Goal: Find specific page/section: Find specific page/section

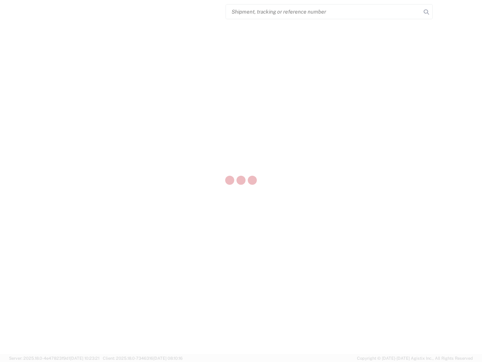
select select "US"
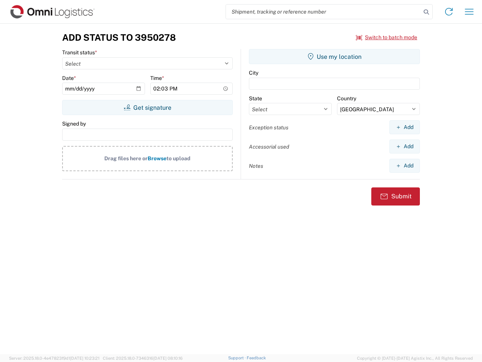
click at [324, 12] on input "search" at bounding box center [323, 12] width 195 height 14
click at [426, 12] on icon at bounding box center [426, 12] width 11 height 11
click at [449, 12] on icon at bounding box center [449, 12] width 12 height 12
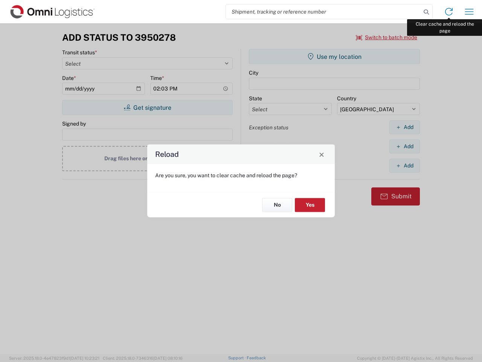
click at [469, 12] on div "Reload Are you sure, you want to clear cache and reload the page? No Yes" at bounding box center [241, 181] width 482 height 362
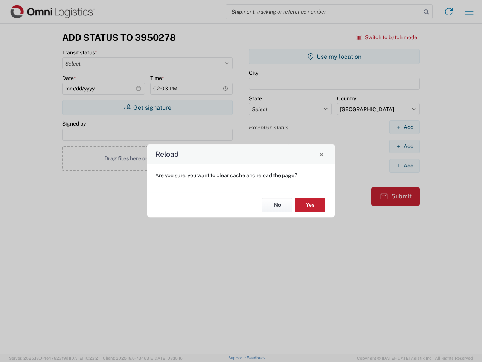
click at [387, 37] on div "Reload Are you sure, you want to clear cache and reload the page? No Yes" at bounding box center [241, 181] width 482 height 362
click at [147, 107] on div "Reload Are you sure, you want to clear cache and reload the page? No Yes" at bounding box center [241, 181] width 482 height 362
click at [335, 57] on div "Reload Are you sure, you want to clear cache and reload the page? No Yes" at bounding box center [241, 181] width 482 height 362
click at [405, 127] on div "Reload Are you sure, you want to clear cache and reload the page? No Yes" at bounding box center [241, 181] width 482 height 362
click at [405, 146] on div "Reload Are you sure, you want to clear cache and reload the page? No Yes" at bounding box center [241, 181] width 482 height 362
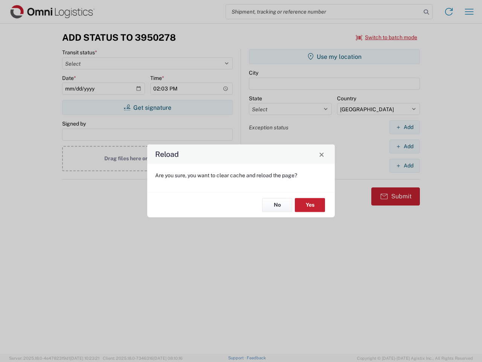
click at [405, 165] on div "Reload Are you sure, you want to clear cache and reload the page? No Yes" at bounding box center [241, 181] width 482 height 362
